Goal: Task Accomplishment & Management: Manage account settings

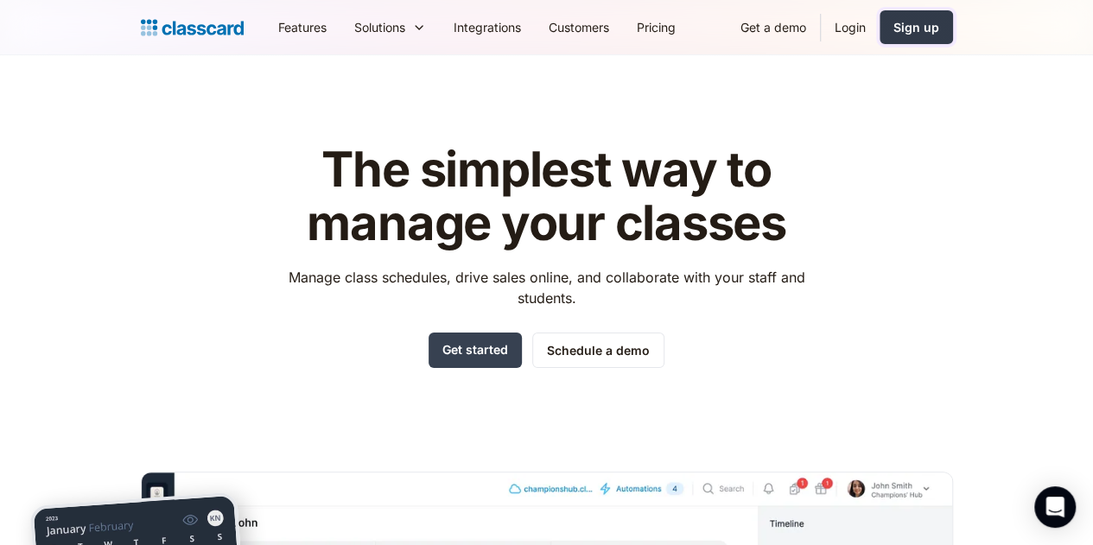
click at [953, 32] on link "Sign up" at bounding box center [916, 27] width 73 height 34
click at [880, 31] on link "Login" at bounding box center [850, 27] width 59 height 39
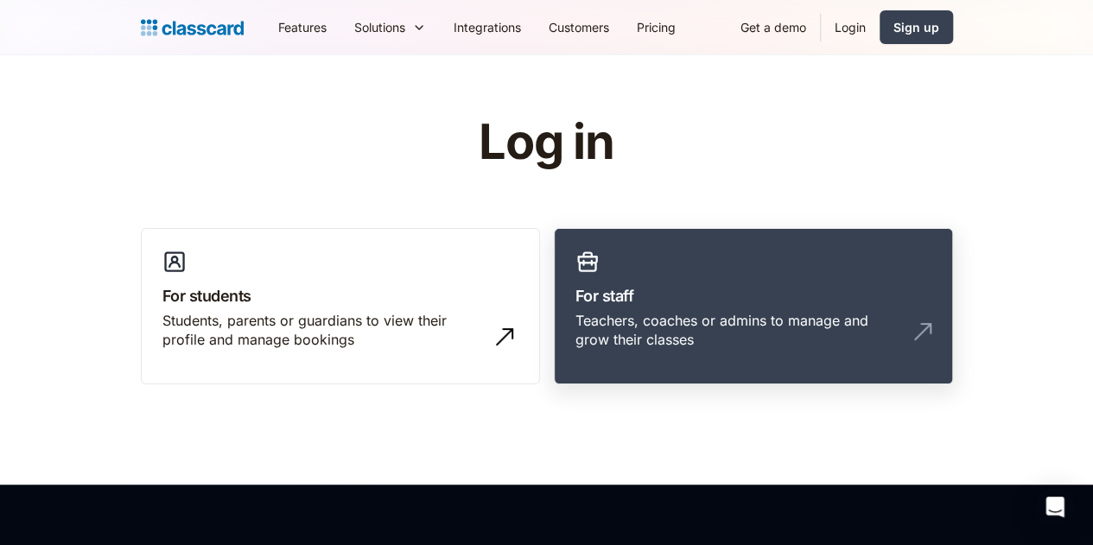
click at [759, 305] on h3 "For staff" at bounding box center [754, 295] width 356 height 23
